Goal: Task Accomplishment & Management: Manage account settings

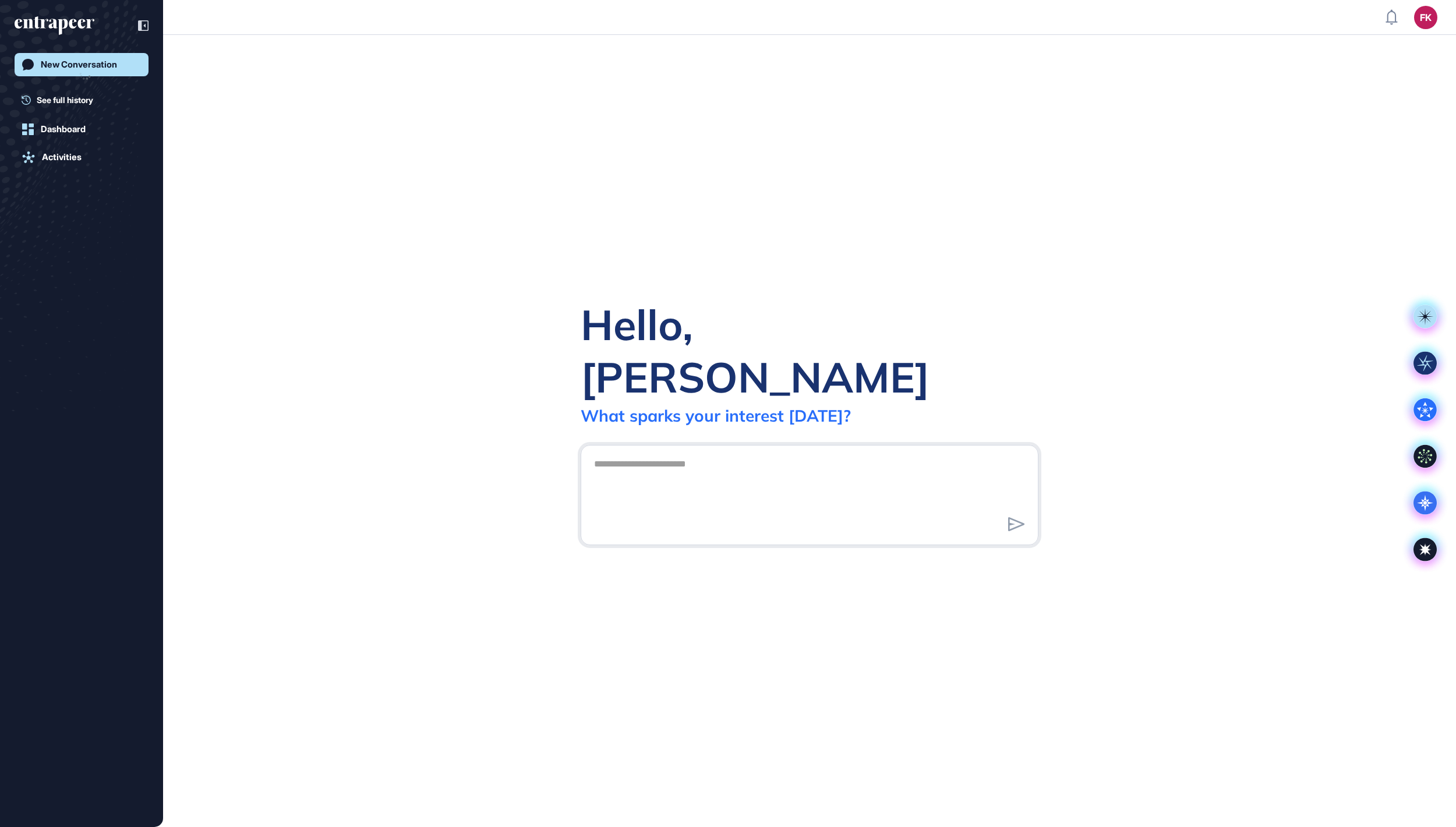
scroll to position [1, 1]
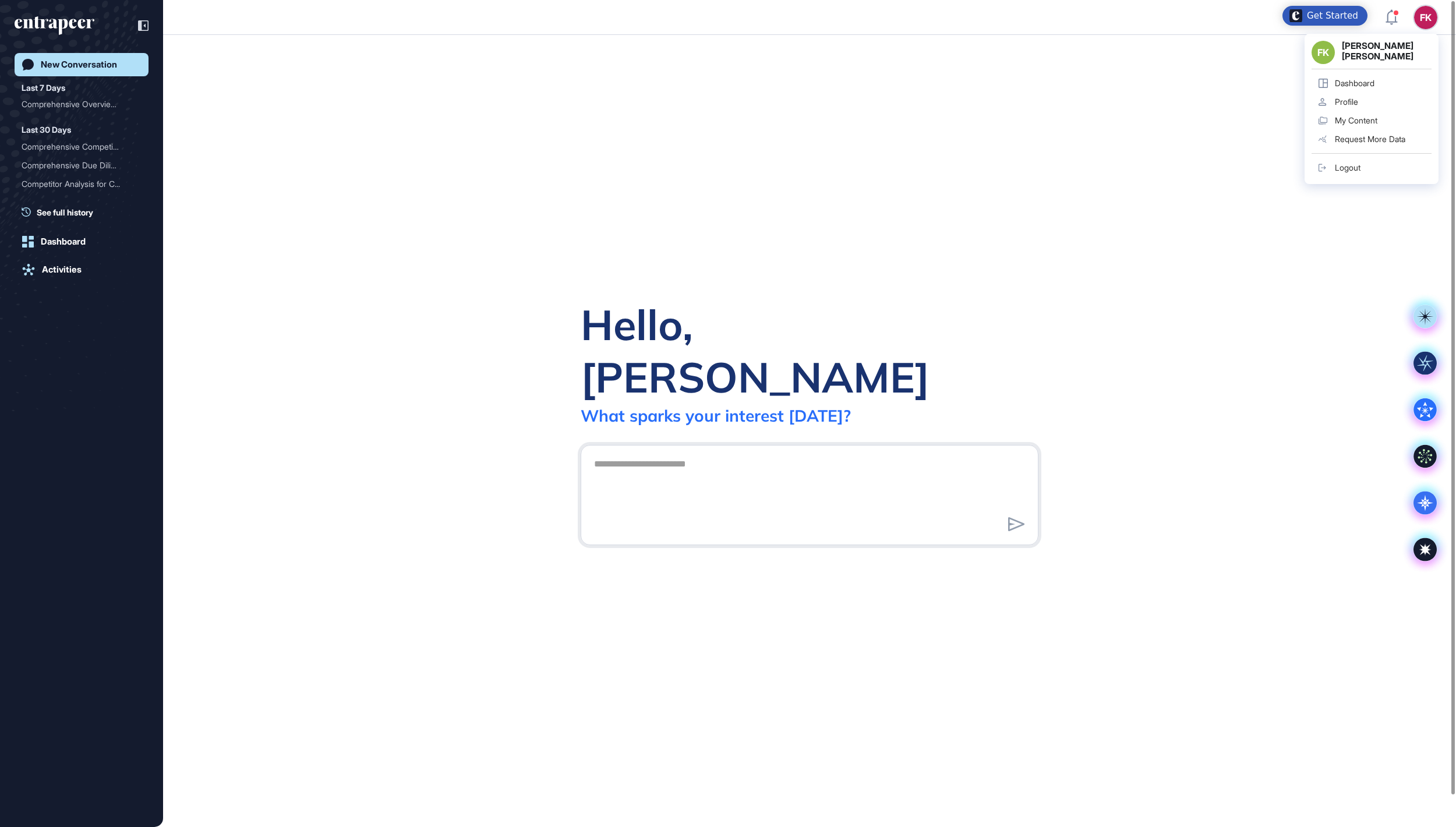
click at [1346, 167] on div "Logout" at bounding box center [1347, 168] width 26 height 10
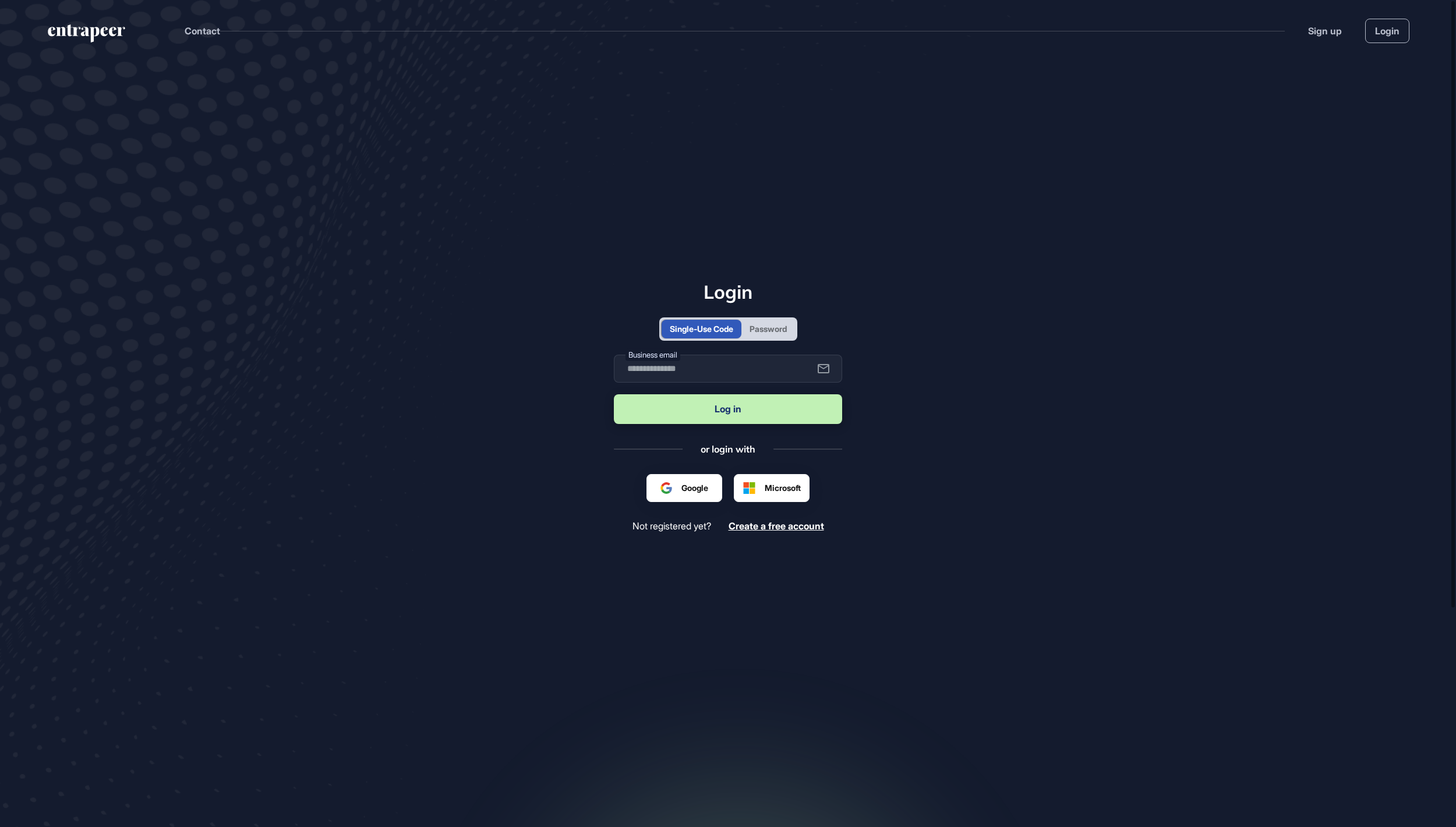
click at [772, 328] on div "Password" at bounding box center [768, 329] width 37 height 12
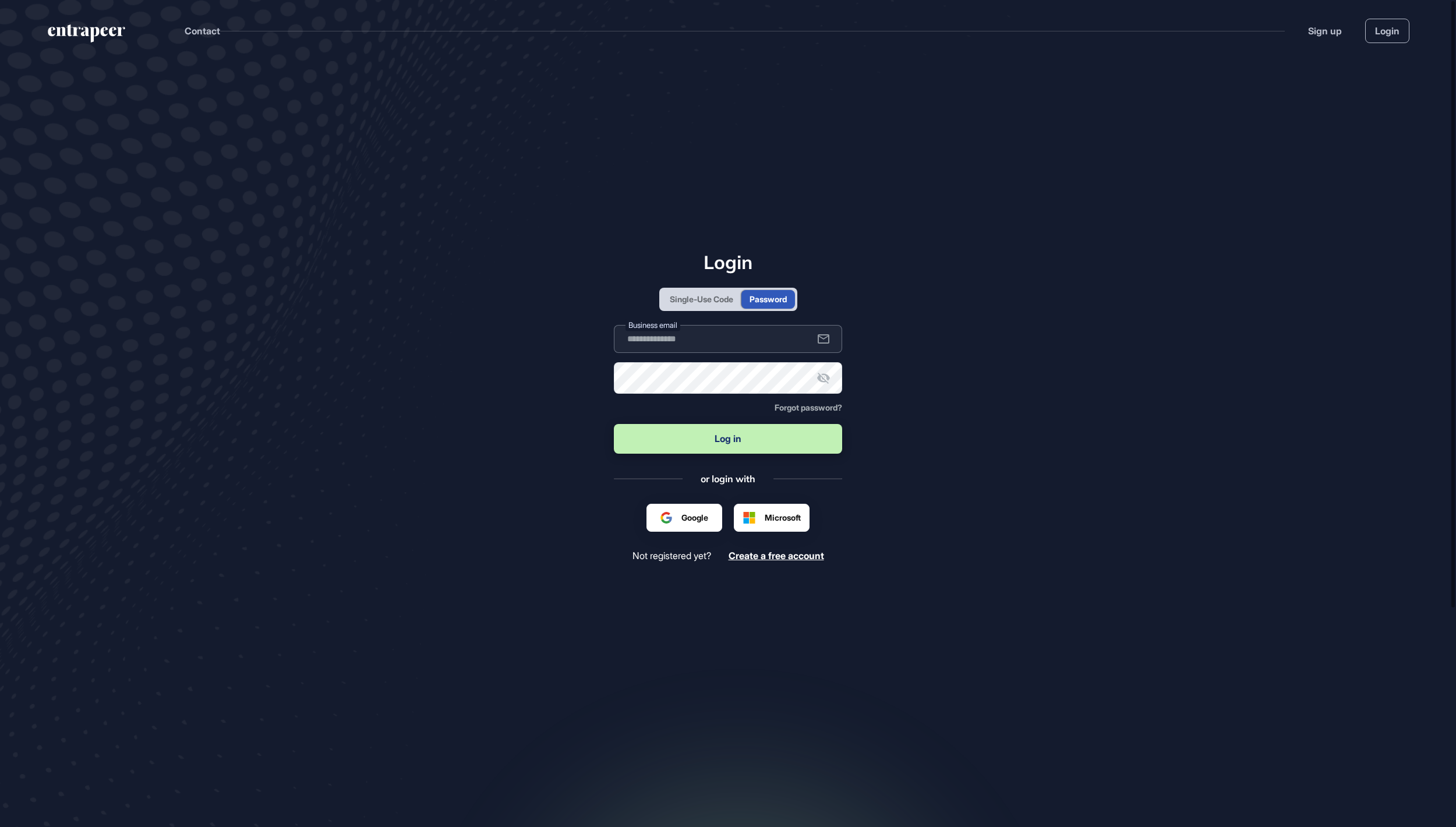
click at [730, 345] on input "text" at bounding box center [728, 338] width 229 height 28
type input "**********"
click at [728, 440] on button "Log in" at bounding box center [728, 438] width 229 height 30
